Goal: Task Accomplishment & Management: Manage account settings

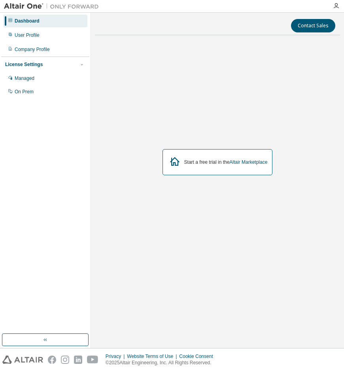
click at [337, 10] on div at bounding box center [336, 6] width 16 height 12
click at [35, 38] on div "User Profile" at bounding box center [45, 35] width 84 height 13
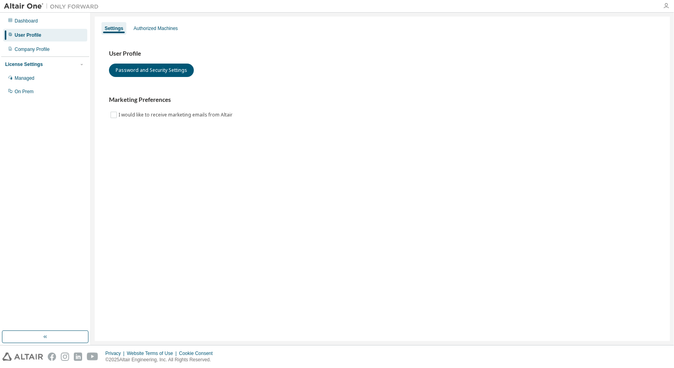
click at [343, 4] on icon "button" at bounding box center [666, 6] width 6 height 6
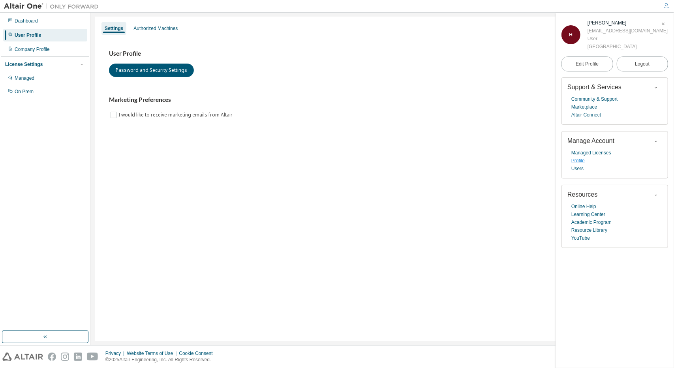
click at [343, 158] on link "Profile" at bounding box center [578, 161] width 13 height 8
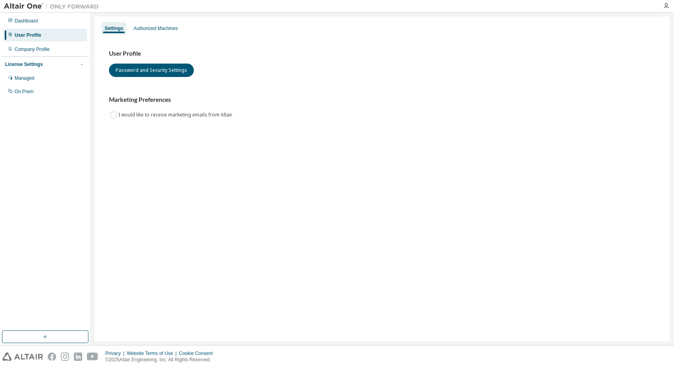
click at [32, 5] on img at bounding box center [53, 6] width 99 height 8
